Goal: Participate in discussion: Engage in conversation with other users on a specific topic

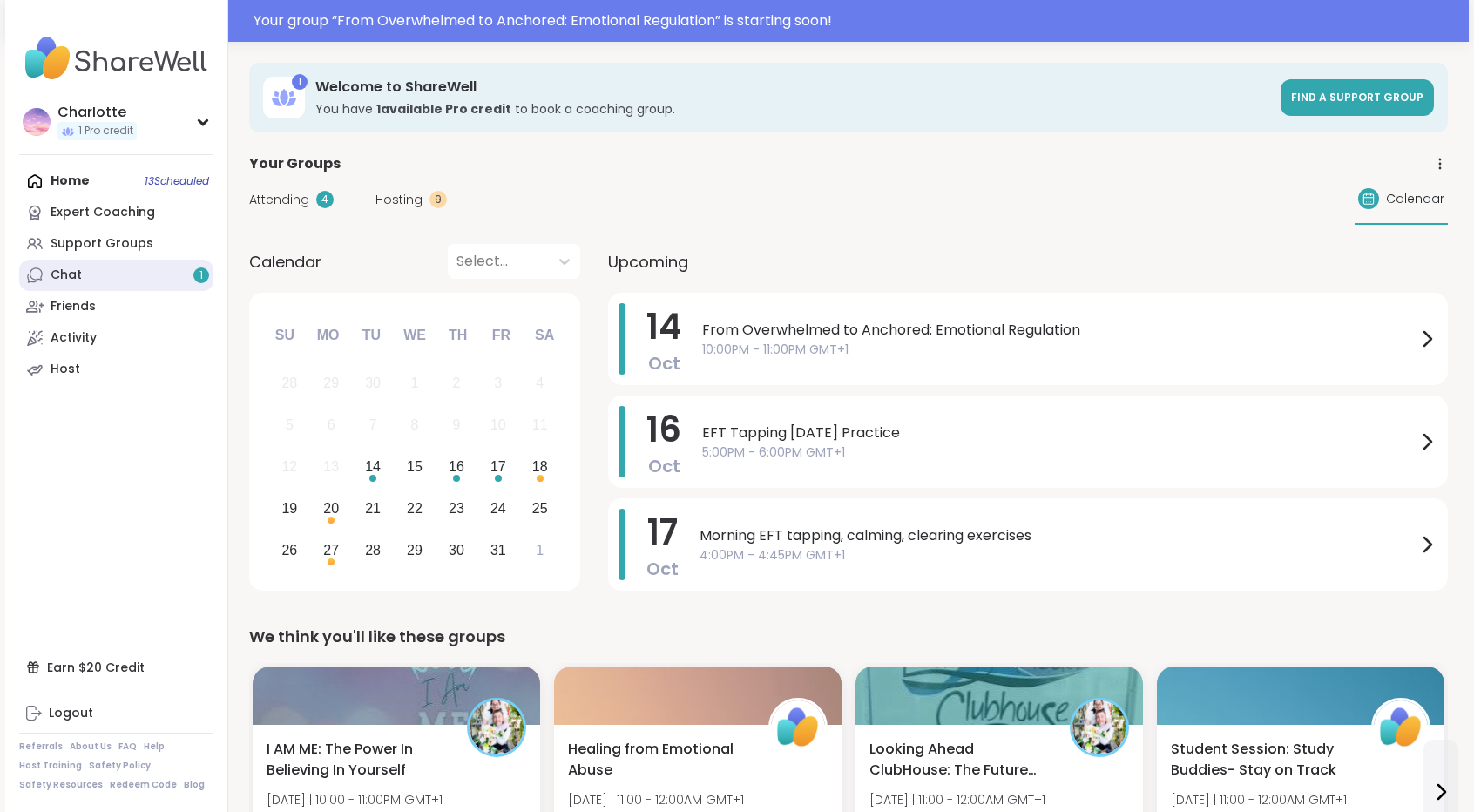
drag, startPoint x: 0, startPoint y: 0, endPoint x: 138, endPoint y: 269, distance: 302.3
click at [138, 269] on link "Chat 1" at bounding box center [116, 275] width 194 height 32
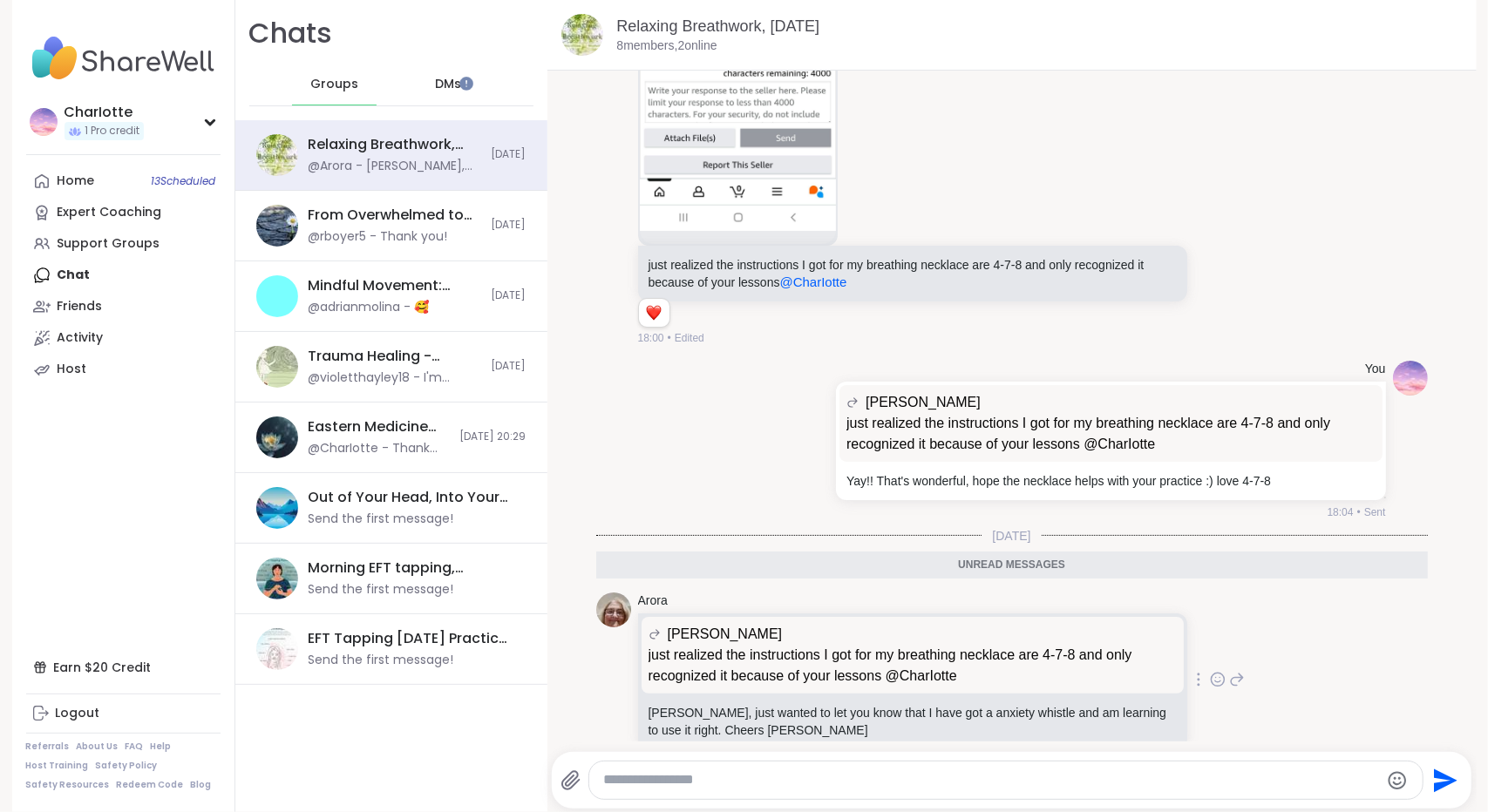
click at [1215, 681] on icon at bounding box center [1218, 682] width 5 height 2
click at [1071, 644] on div "Select Reaction: Heart" at bounding box center [1078, 651] width 15 height 15
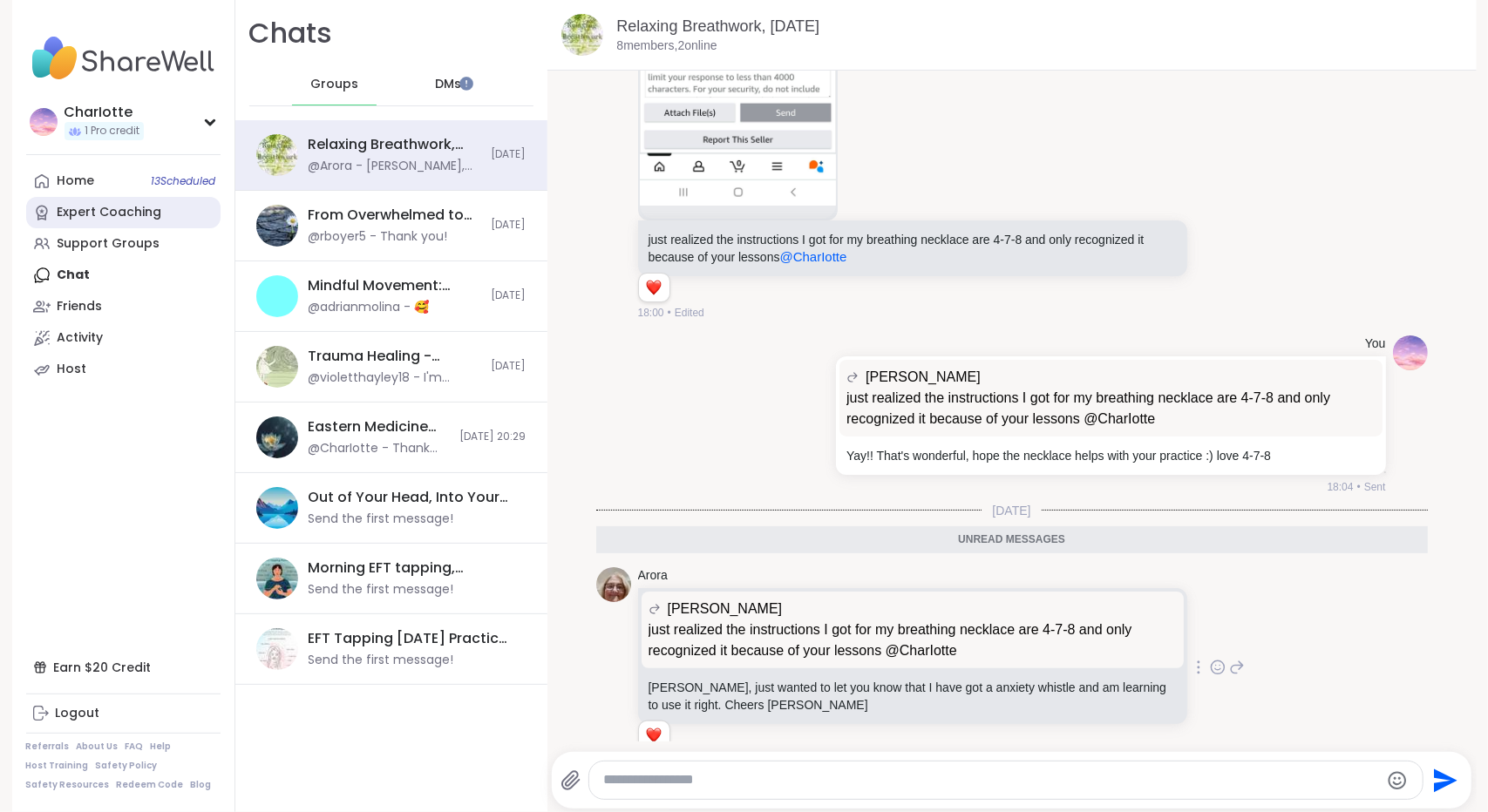
click at [94, 221] on div "Expert Coaching" at bounding box center [110, 212] width 105 height 17
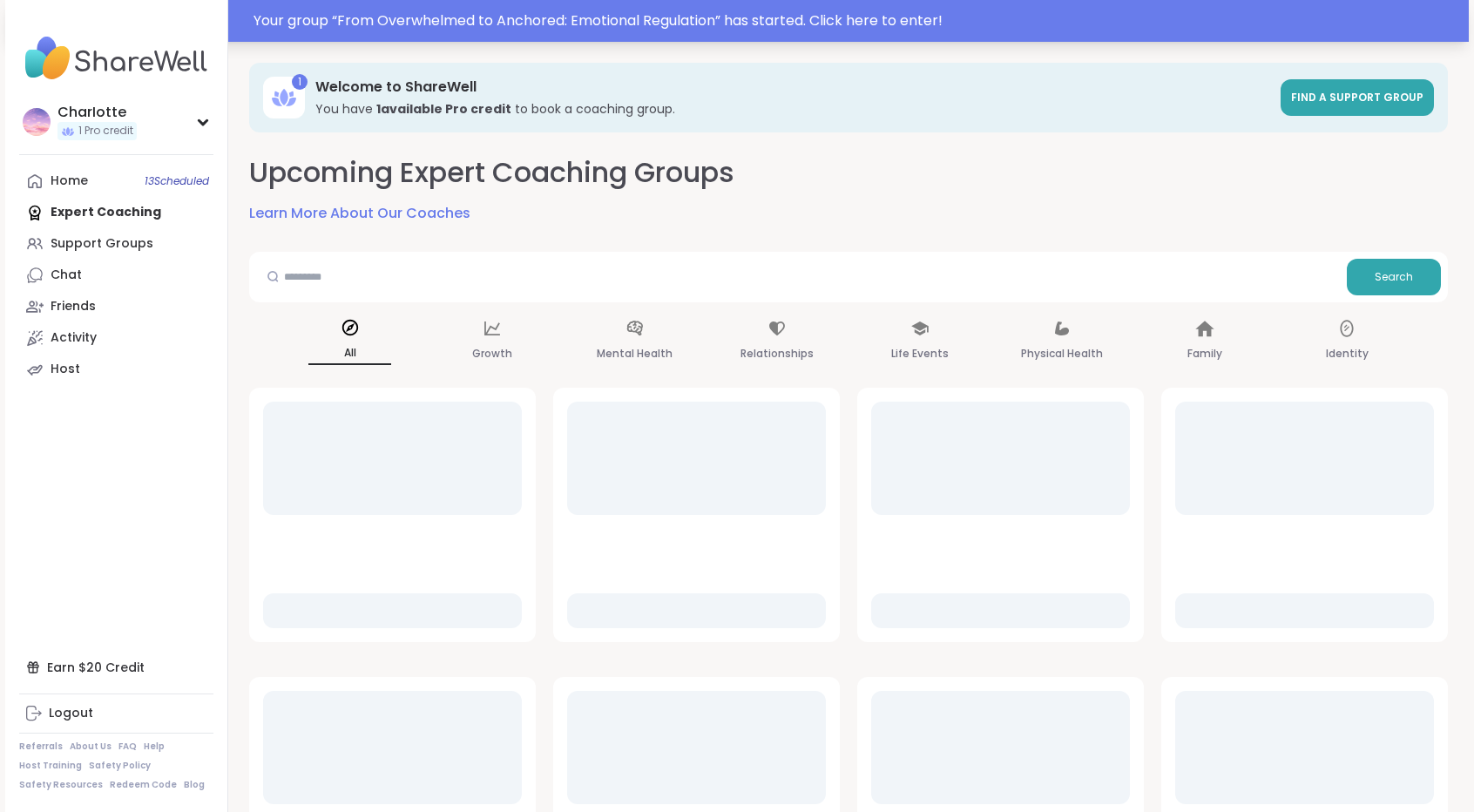
click at [542, 20] on div "Your group “ From Overwhelmed to Anchored: Emotional Regulation ” has started. …" at bounding box center [855, 21] width 1205 height 21
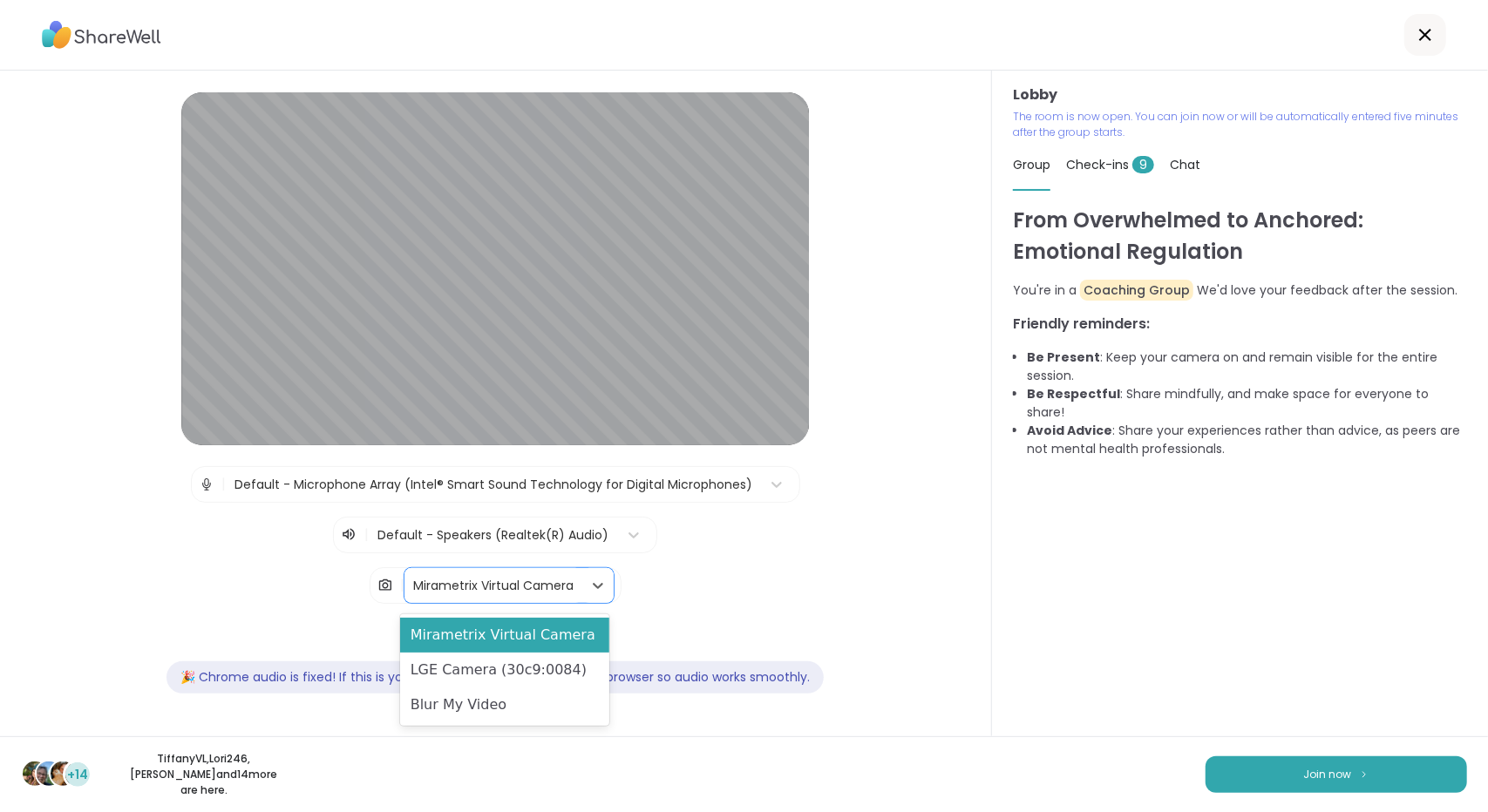
click at [512, 581] on div "Mirametrix Virtual Camera" at bounding box center [493, 586] width 160 height 18
click at [468, 660] on div "LGE Camera (30c9:0084)" at bounding box center [504, 670] width 209 height 35
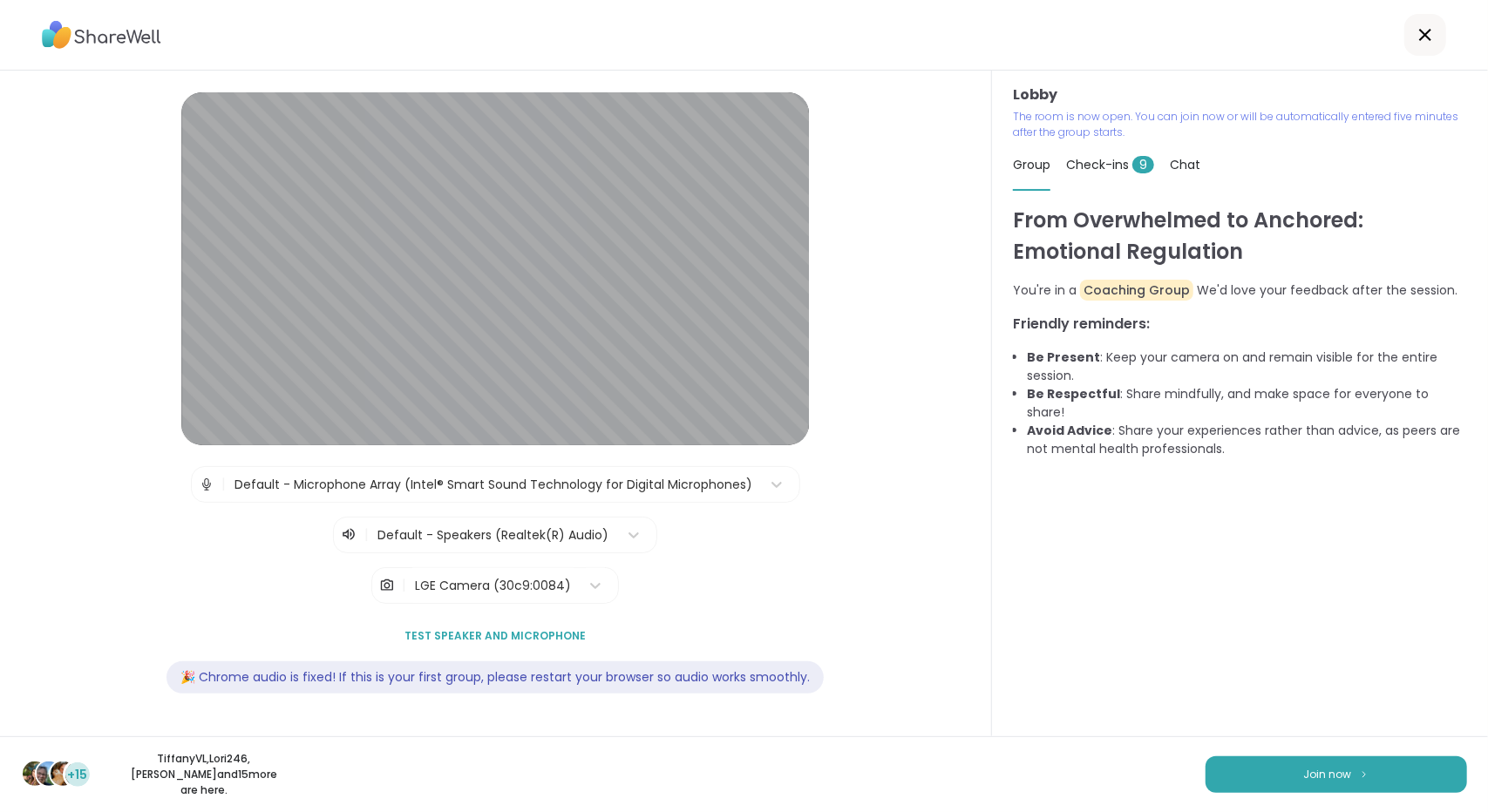
click at [1088, 168] on span "Check-ins 9" at bounding box center [1109, 164] width 88 height 17
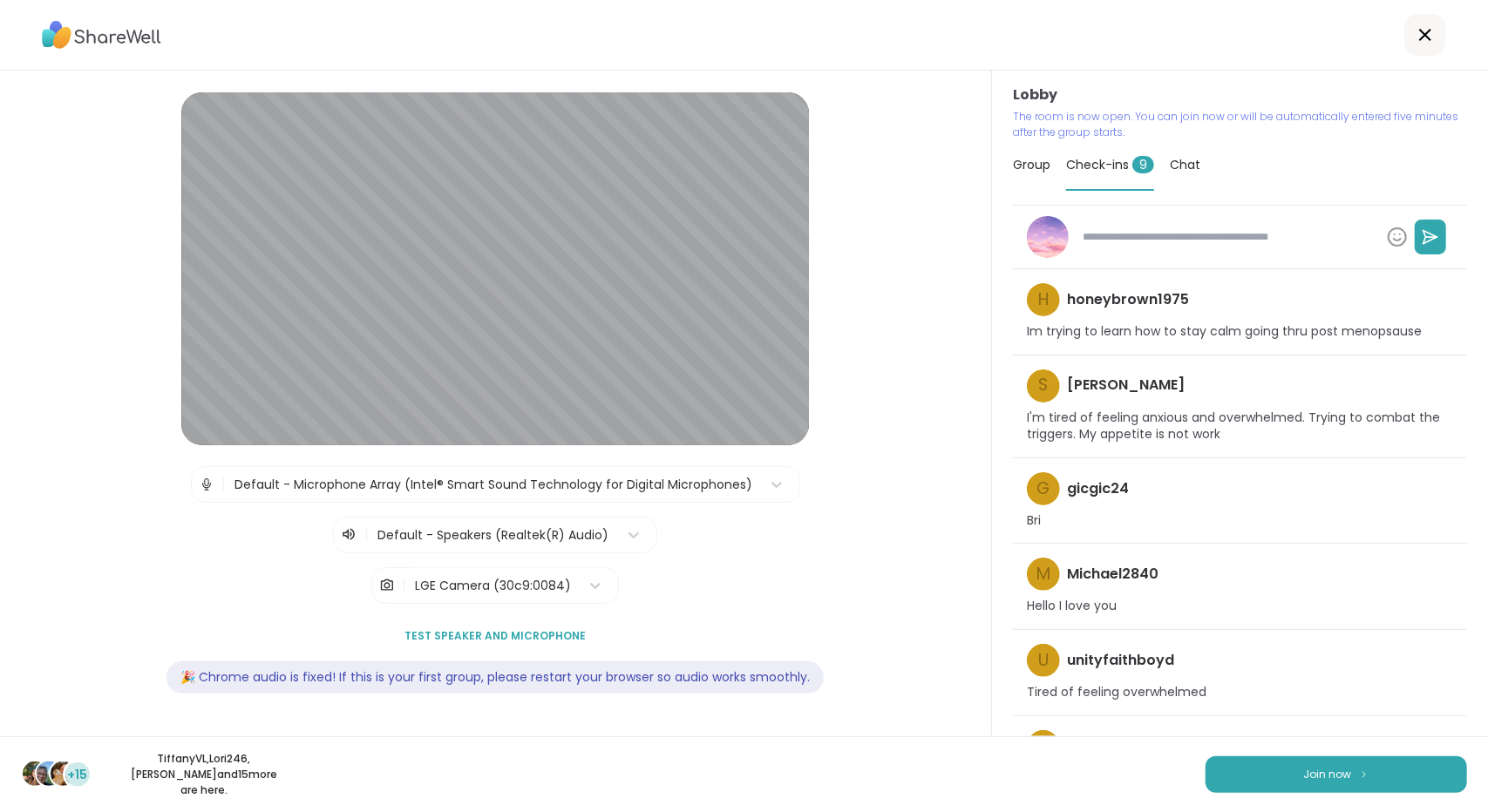
drag, startPoint x: 1461, startPoint y: 335, endPoint x: 1463, endPoint y: 351, distance: 16.1
click at [1463, 351] on div "Lobby The room is now open. You can join now or will be automatically entered f…" at bounding box center [1240, 403] width 496 height 666
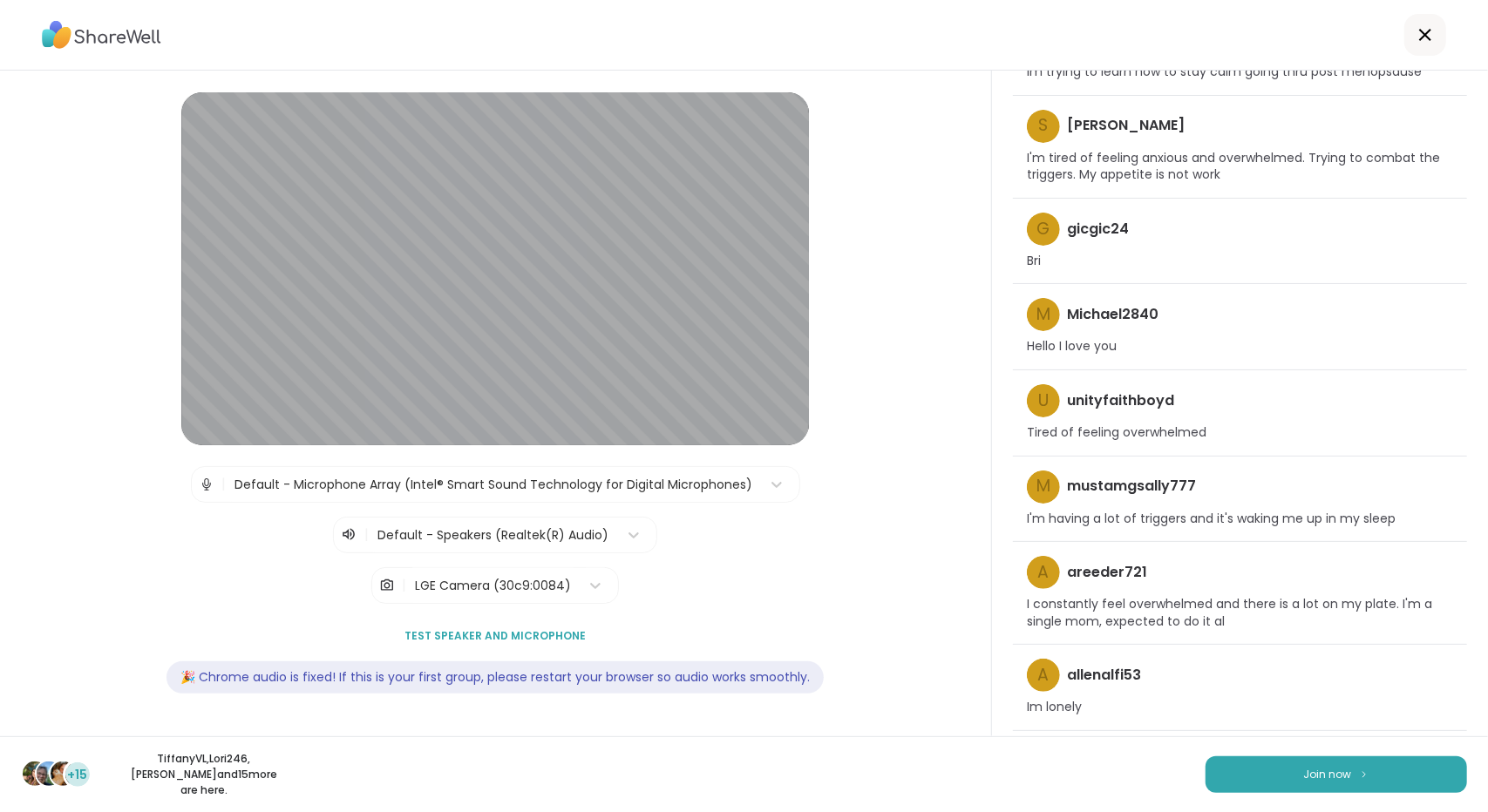
scroll to position [326, 0]
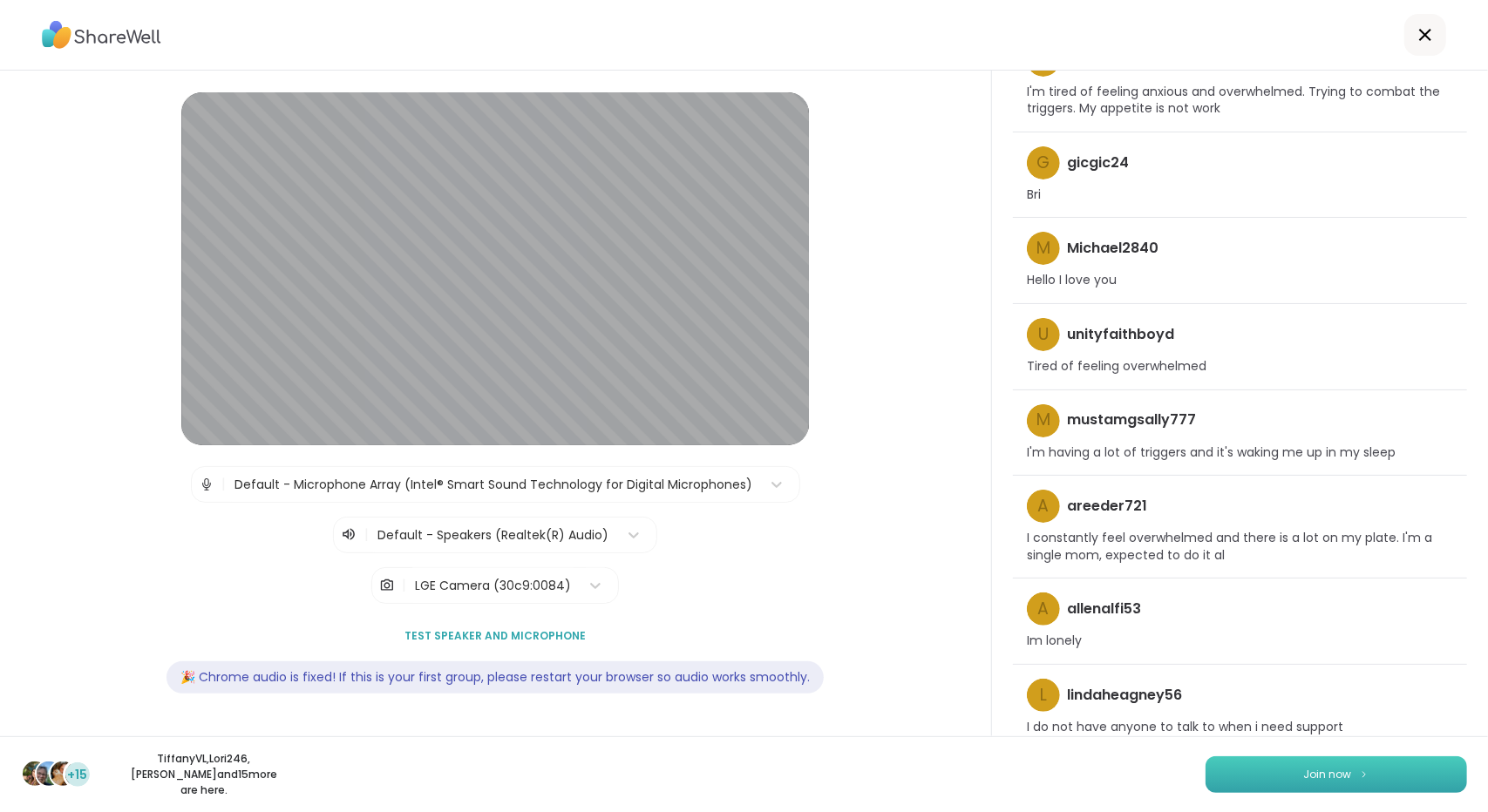
click at [1279, 776] on button "Join now" at bounding box center [1336, 774] width 261 height 36
type textarea "*"
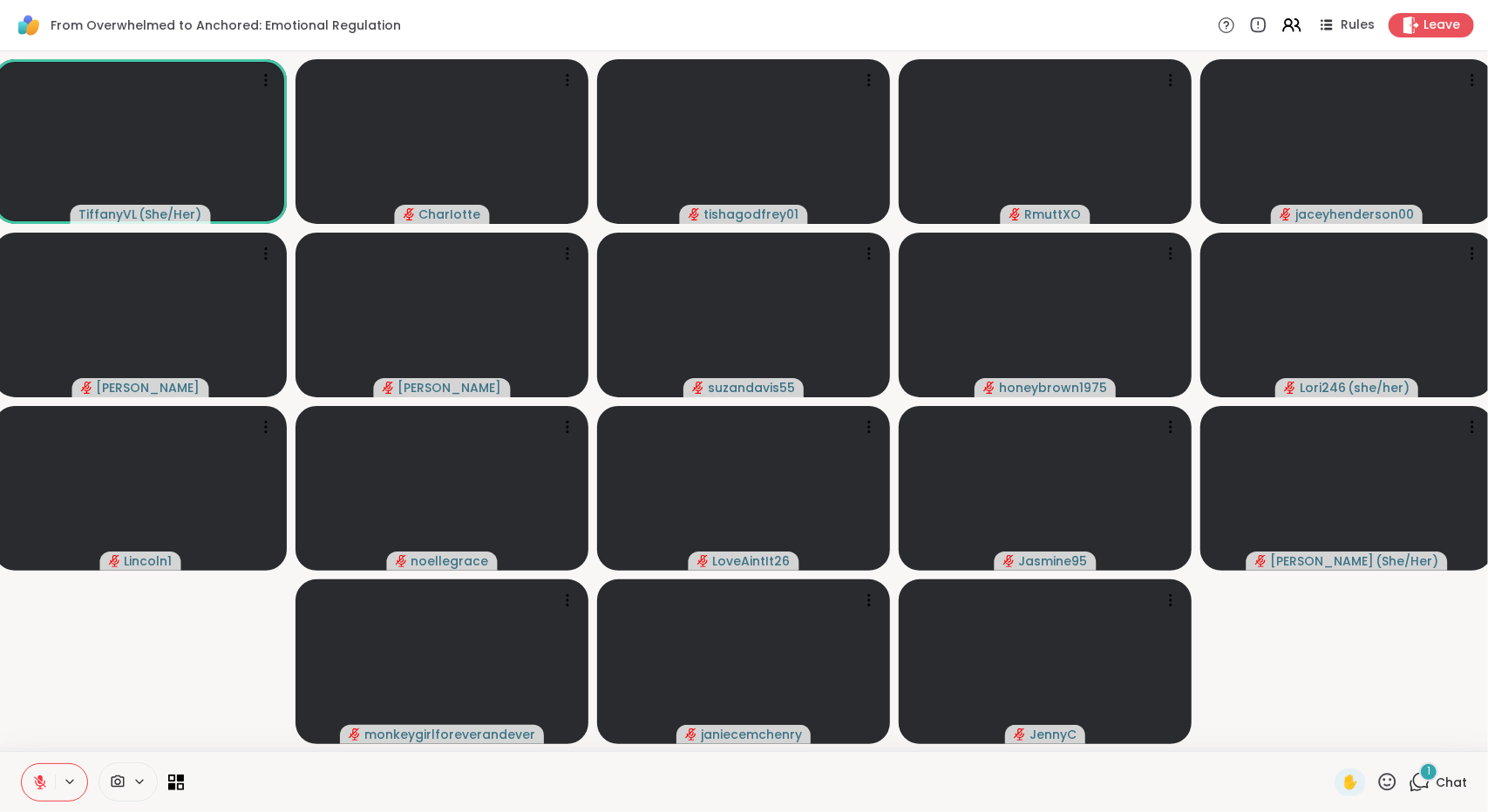
click at [1419, 779] on div "1" at bounding box center [1428, 771] width 19 height 19
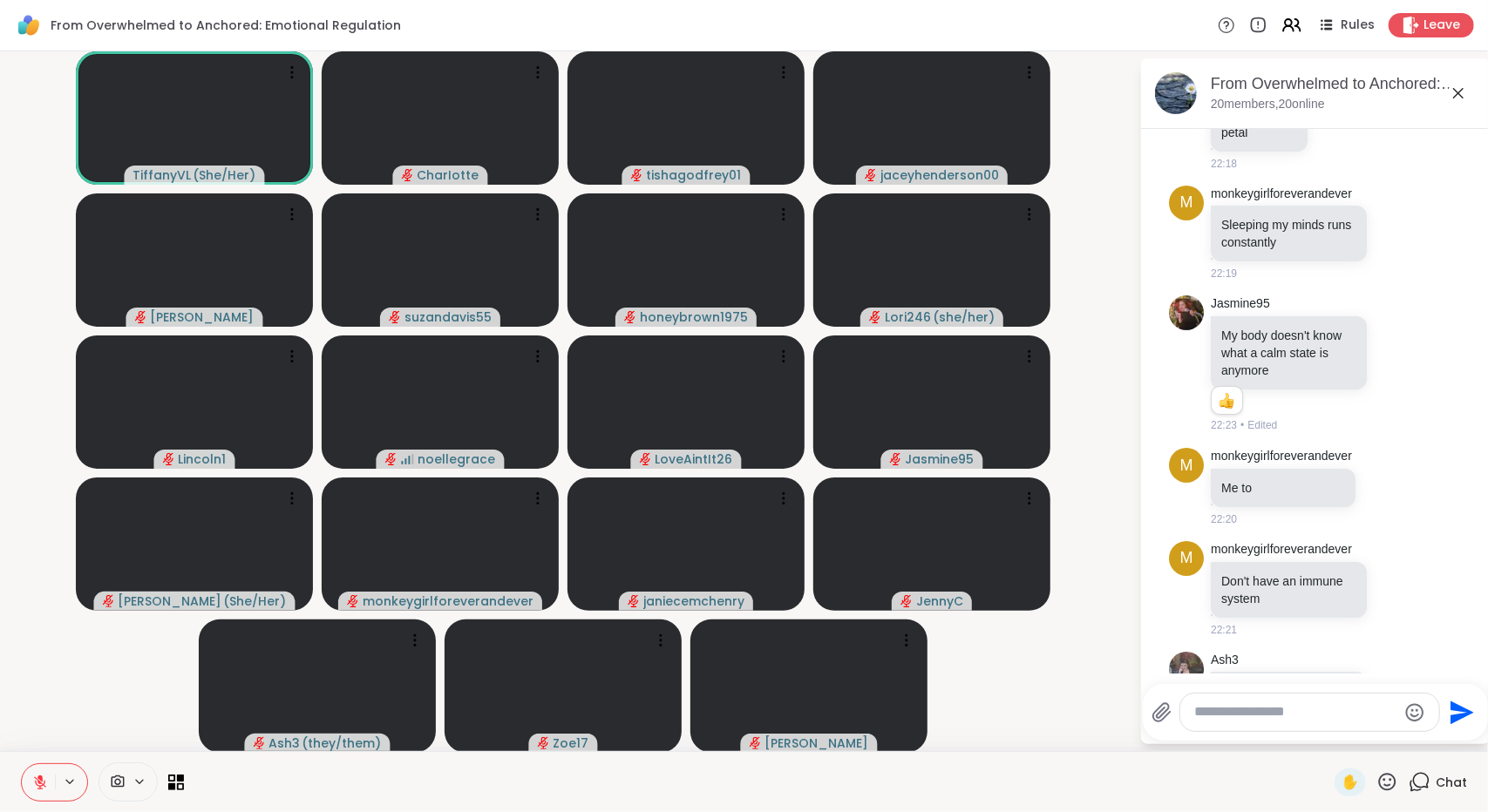
scroll to position [5228, 0]
